Goal: Task Accomplishment & Management: Use online tool/utility

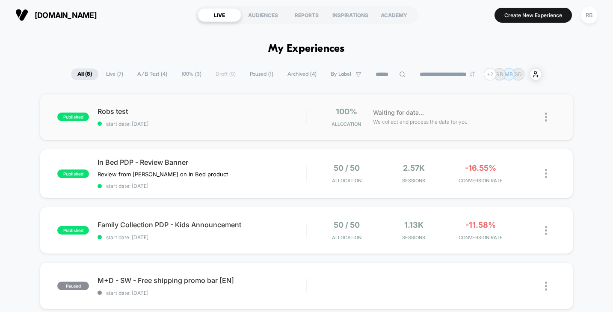
click at [444, 98] on div "published Robs test start date: [DATE] 100% Allocation Waiting for data... We c…" at bounding box center [306, 116] width 533 height 47
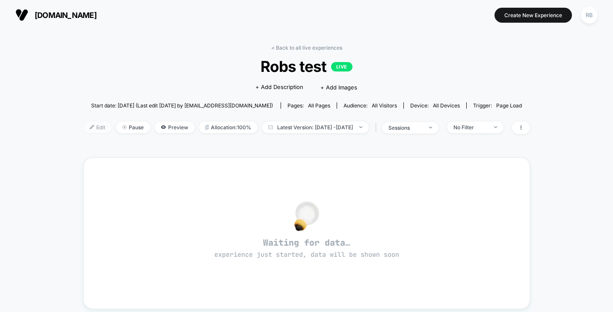
click at [83, 128] on span "Edit" at bounding box center [97, 128] width 28 height 12
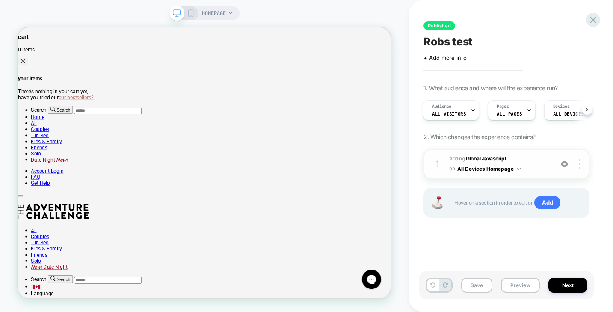
click at [519, 170] on button "All Devices Homepage" at bounding box center [488, 168] width 63 height 11
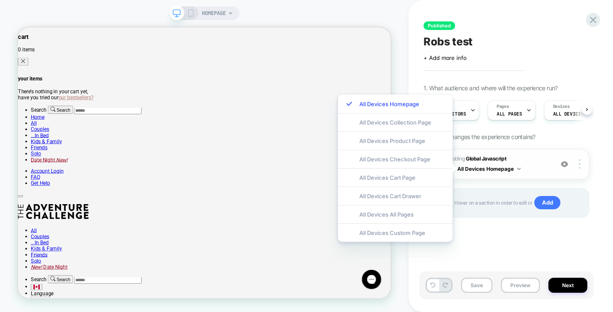
click at [578, 175] on div "1 Adding Global Javascript on All Devices Homepage Add Before Add After Target …" at bounding box center [507, 164] width 166 height 30
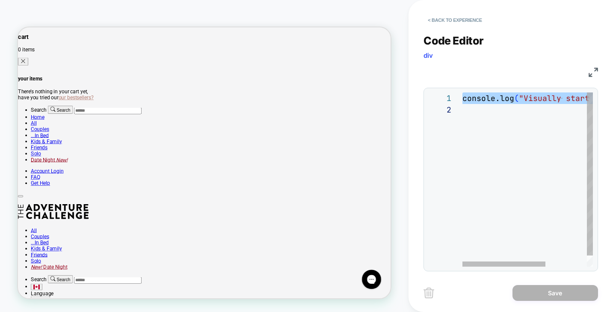
scroll to position [0, 170]
drag, startPoint x: 464, startPoint y: 98, endPoint x: 598, endPoint y: 102, distance: 134.4
click at [598, 102] on div "console.log ( "Visually start event." ) ;" at bounding box center [514, 185] width 196 height 186
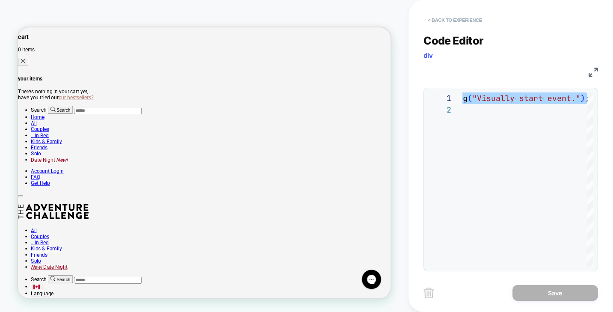
click at [456, 19] on button "< Back to experience" at bounding box center [455, 20] width 62 height 14
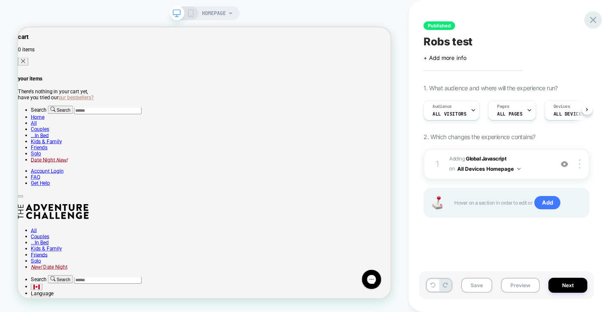
scroll to position [0, 0]
click at [594, 21] on icon at bounding box center [593, 20] width 6 height 6
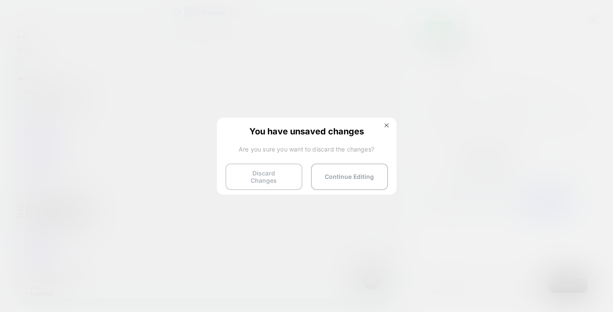
click at [255, 174] on button "Discard Changes" at bounding box center [263, 176] width 77 height 27
